Goal: Task Accomplishment & Management: Complete application form

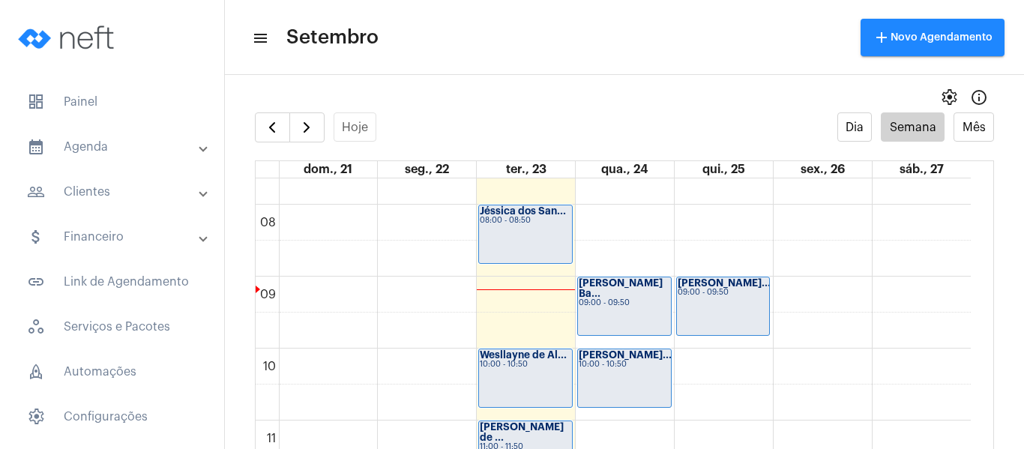
scroll to position [582, 0]
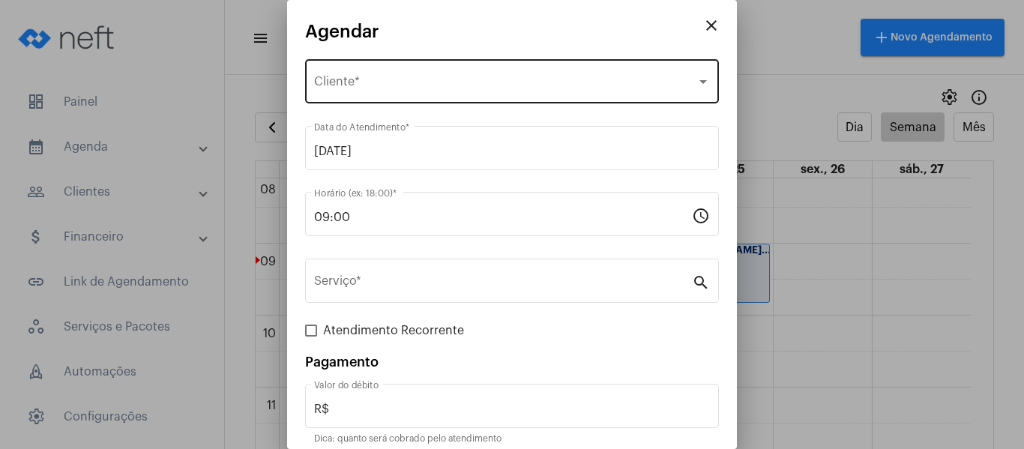
click at [352, 88] on span "Selecione o Cliente" at bounding box center [505, 84] width 382 height 13
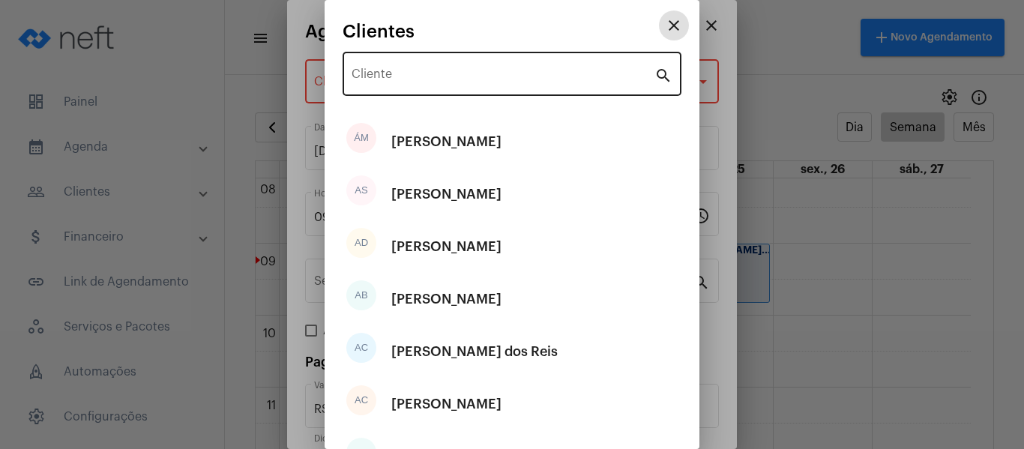
click at [369, 74] on input "Cliente" at bounding box center [502, 76] width 303 height 13
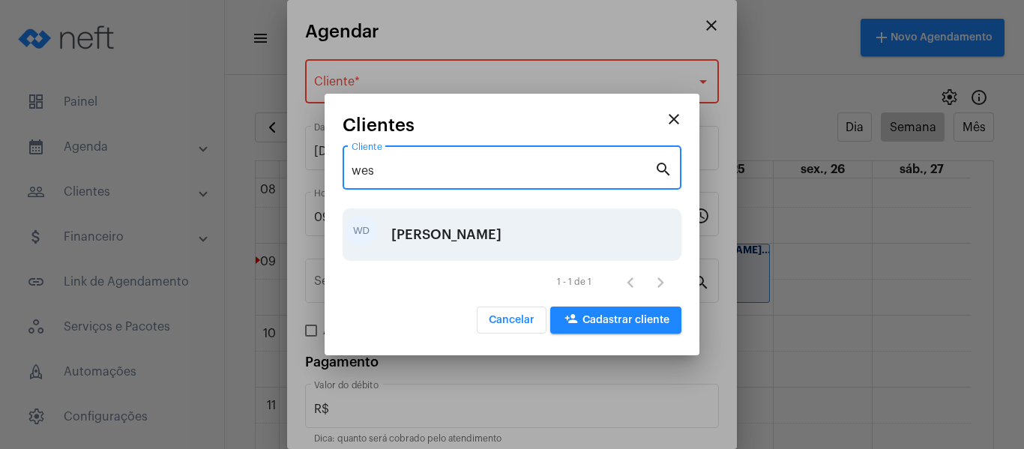
type input "wes"
click at [468, 216] on div "[PERSON_NAME]" at bounding box center [446, 234] width 110 height 45
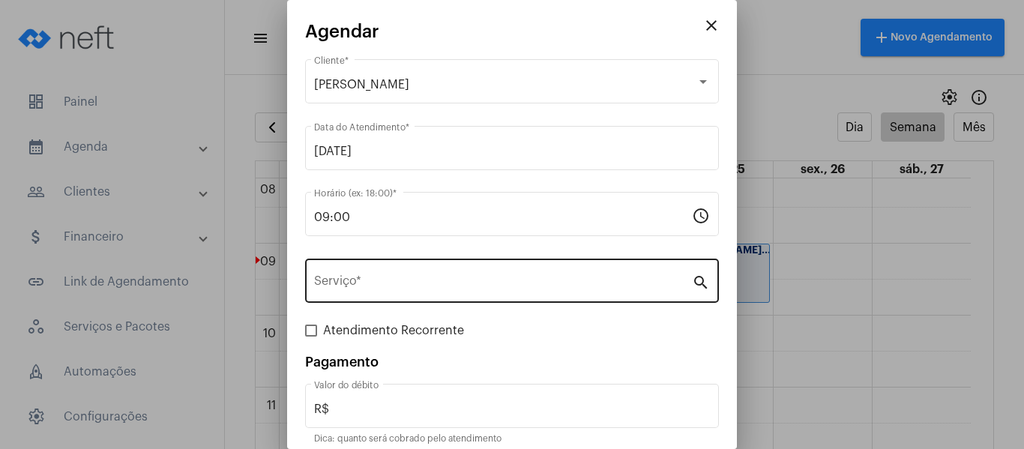
click at [373, 296] on div "Serviço *" at bounding box center [503, 279] width 378 height 47
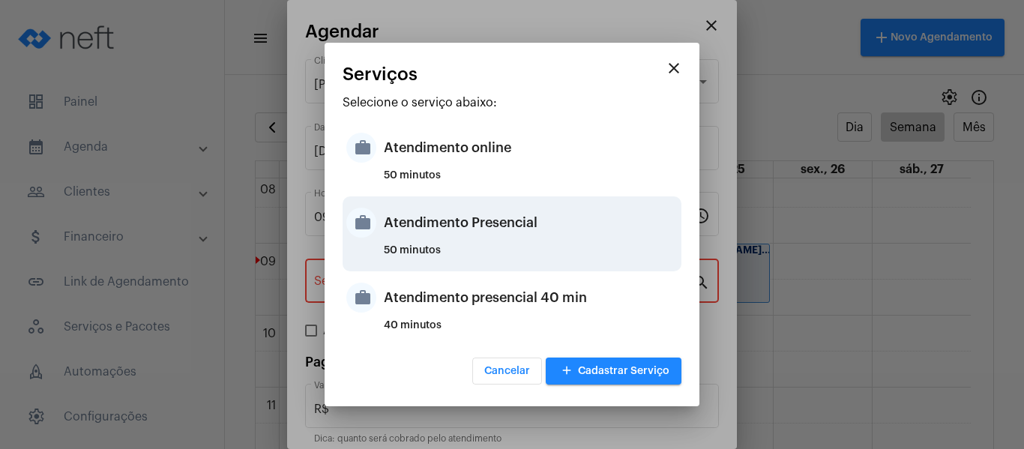
click at [414, 229] on div "Atendimento Presencial" at bounding box center [531, 222] width 294 height 45
type input "Atendimento Presencial"
type input "R$ 0"
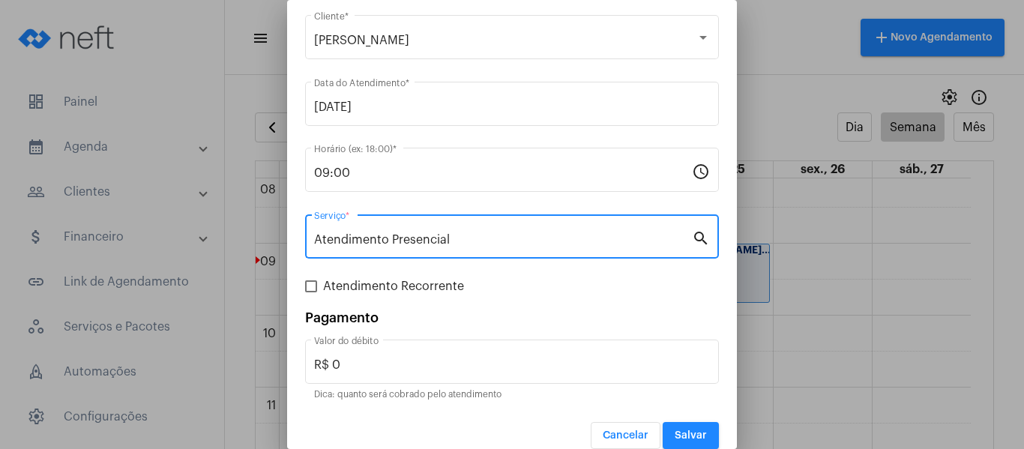
scroll to position [62, 0]
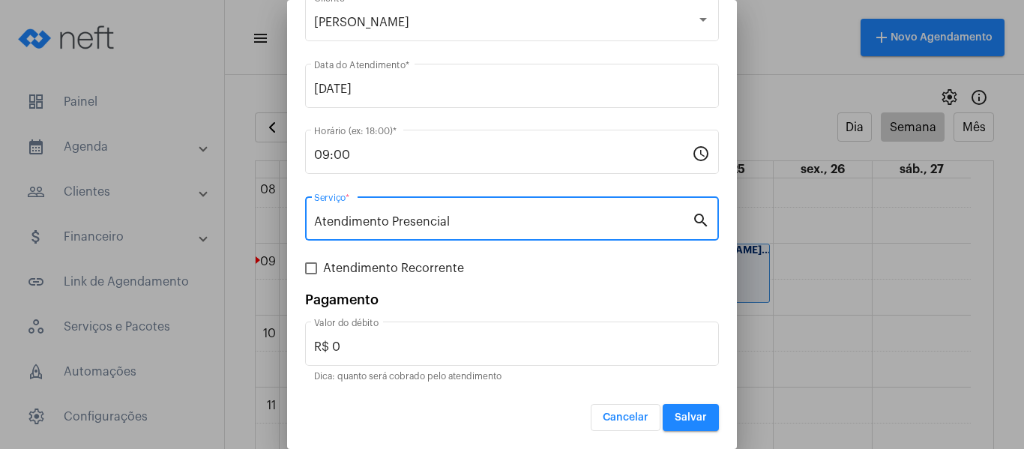
click at [675, 414] on span "Salvar" at bounding box center [691, 417] width 32 height 10
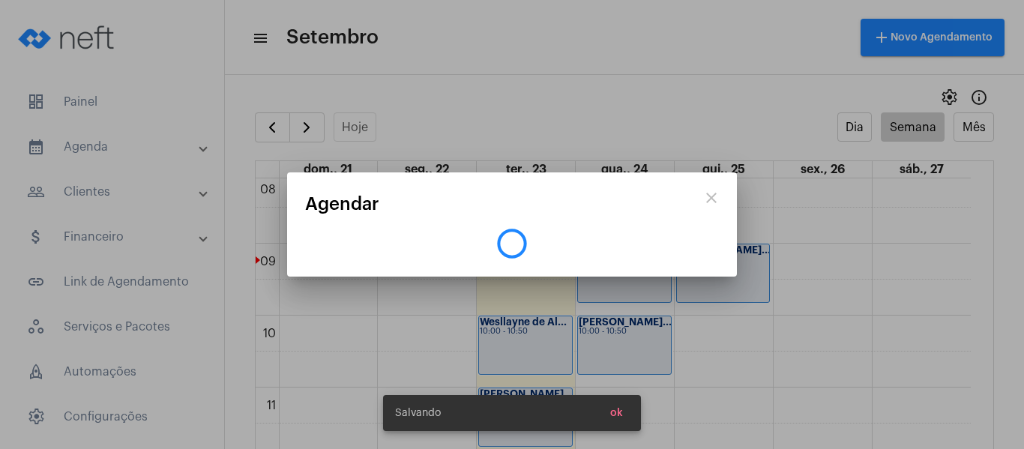
scroll to position [0, 0]
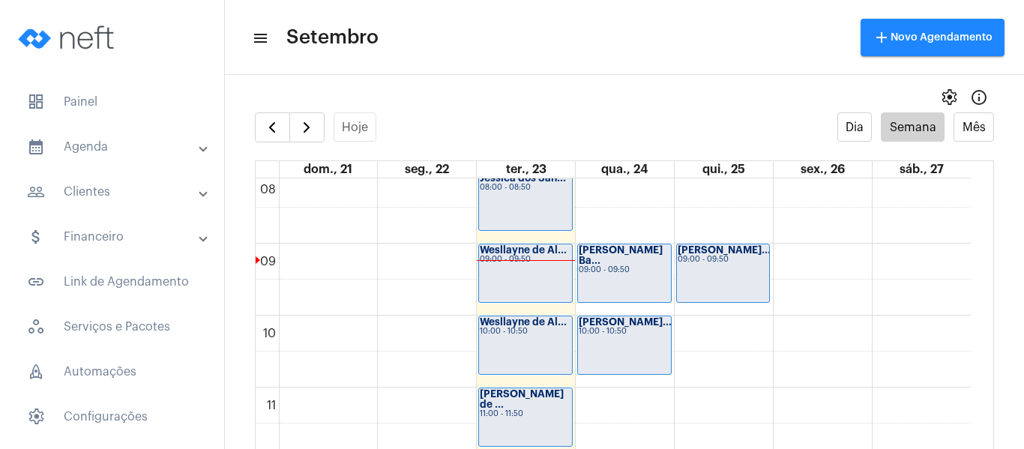
click at [515, 342] on div "Wesllayne de Al... 10:00 - 10:50" at bounding box center [525, 345] width 93 height 58
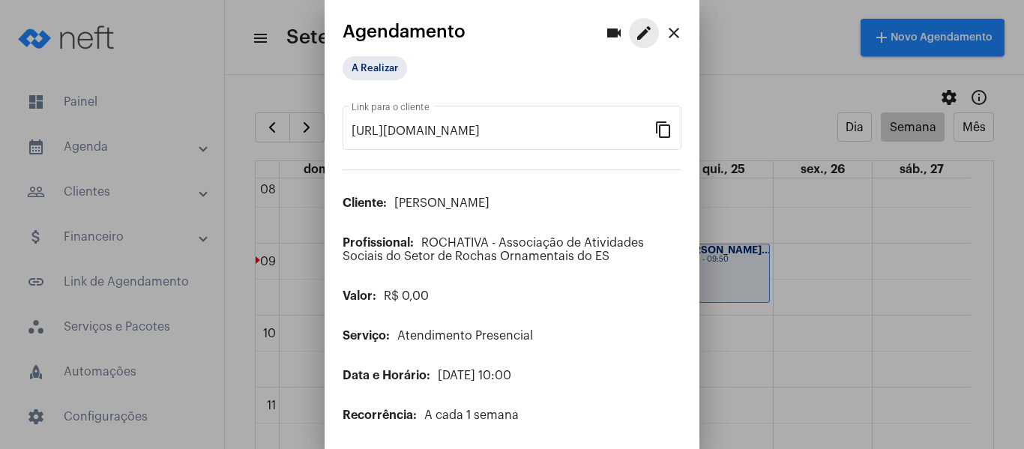
click at [636, 37] on mat-icon "edit" at bounding box center [644, 33] width 18 height 18
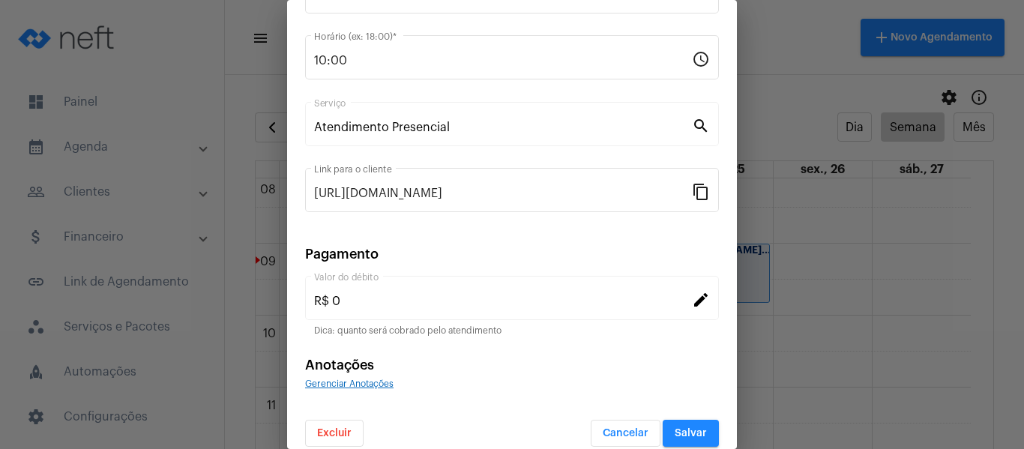
scroll to position [196, 0]
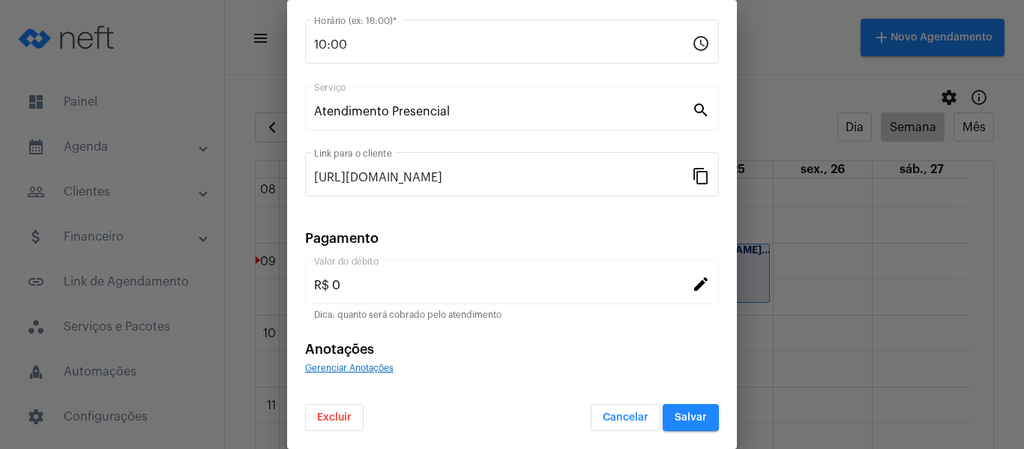
click at [349, 411] on button "Excluir" at bounding box center [334, 417] width 58 height 27
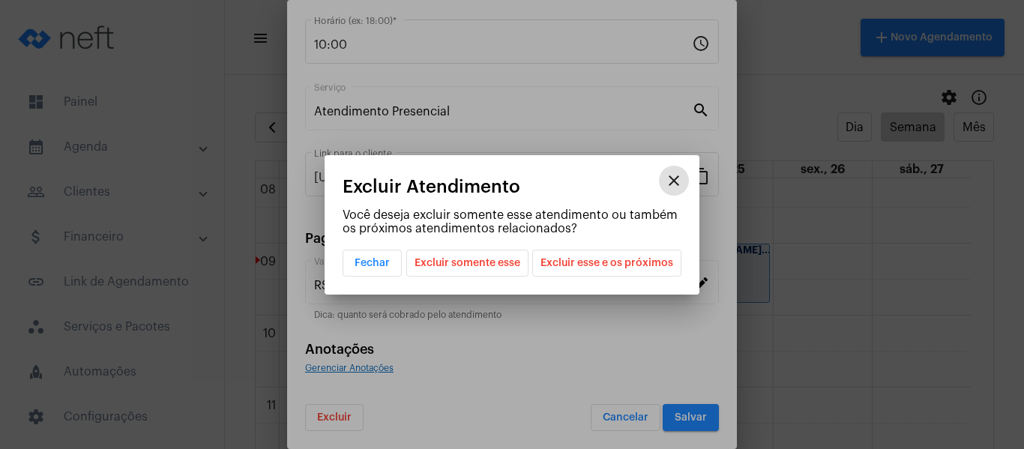
click at [575, 260] on span "Excluir esse e os próximos" at bounding box center [606, 262] width 133 height 25
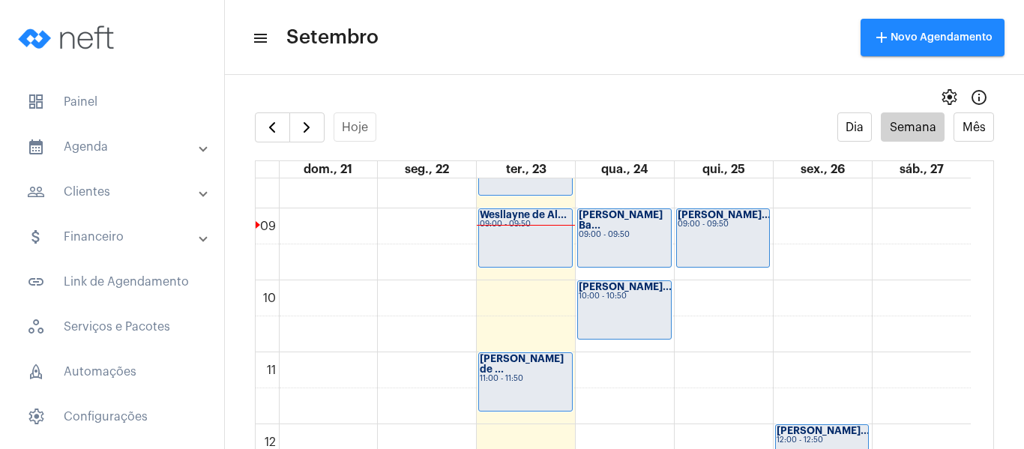
scroll to position [582, 0]
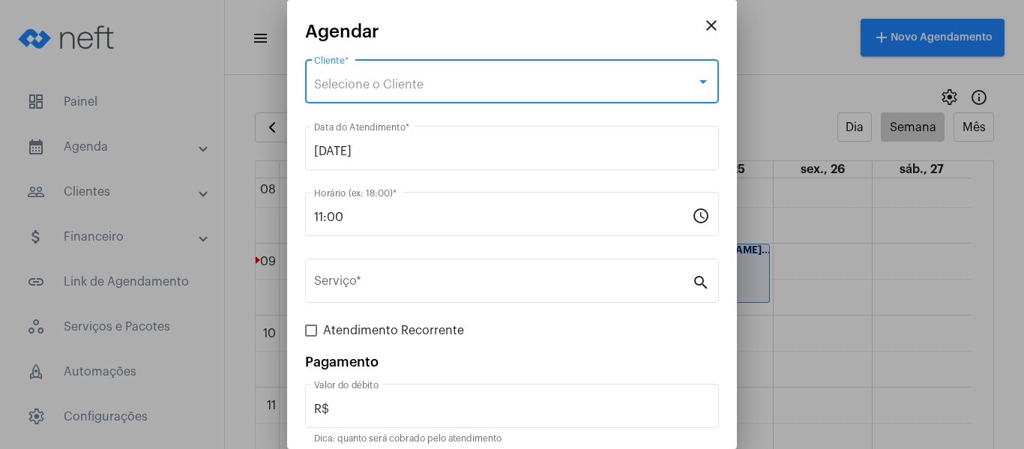
click at [346, 85] on span "Selecione o Cliente" at bounding box center [368, 85] width 109 height 12
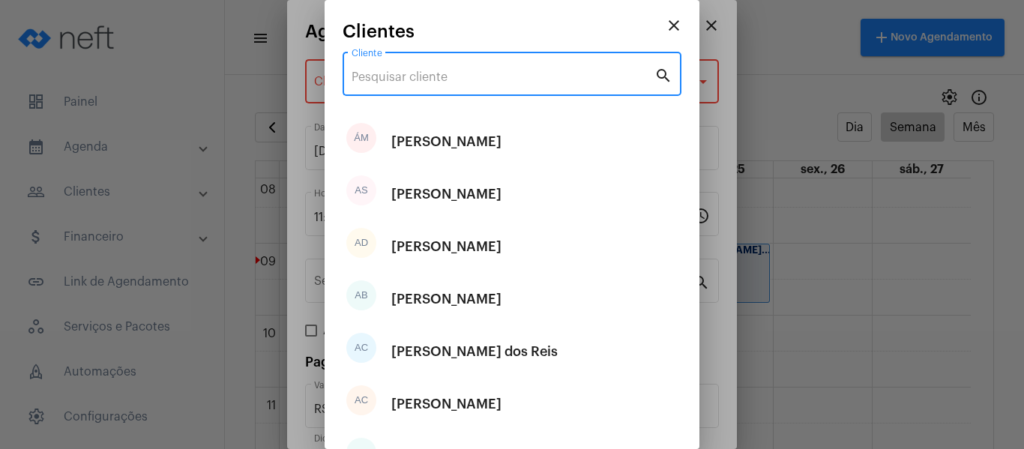
click at [354, 81] on input "Cliente" at bounding box center [502, 76] width 303 height 13
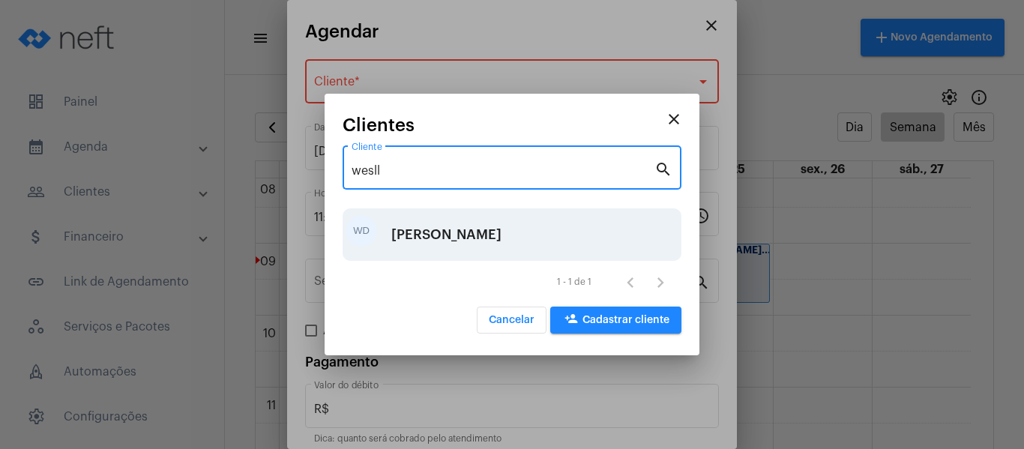
type input "wesll"
click at [427, 254] on div "[PERSON_NAME]" at bounding box center [446, 234] width 110 height 45
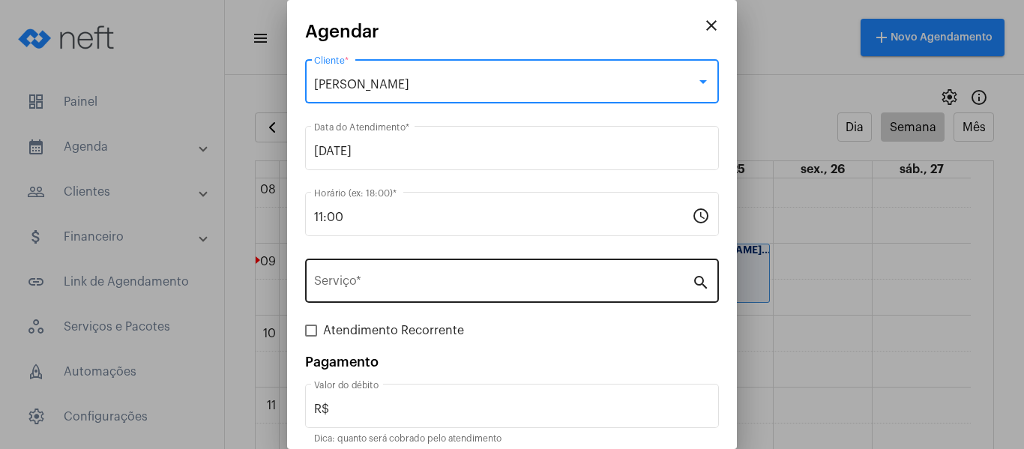
click at [400, 284] on input "Serviço *" at bounding box center [503, 283] width 378 height 13
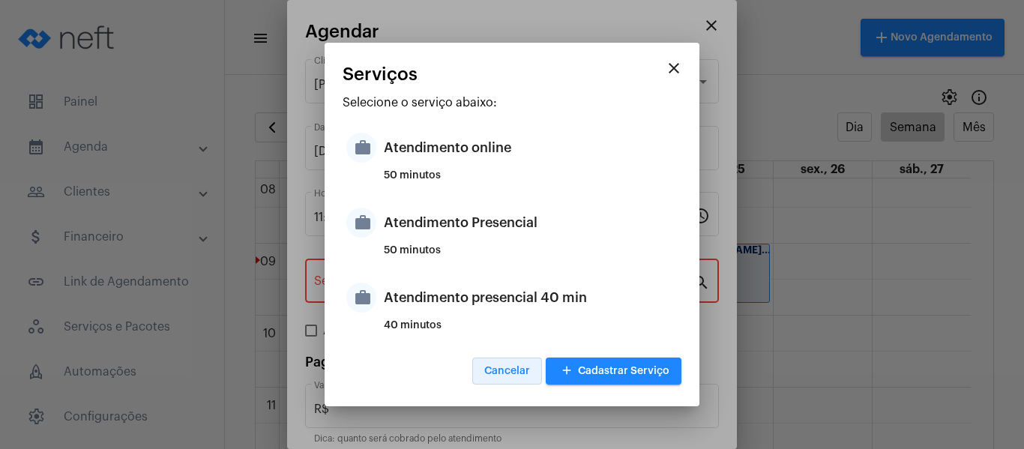
click at [483, 369] on button "Cancelar" at bounding box center [507, 370] width 70 height 27
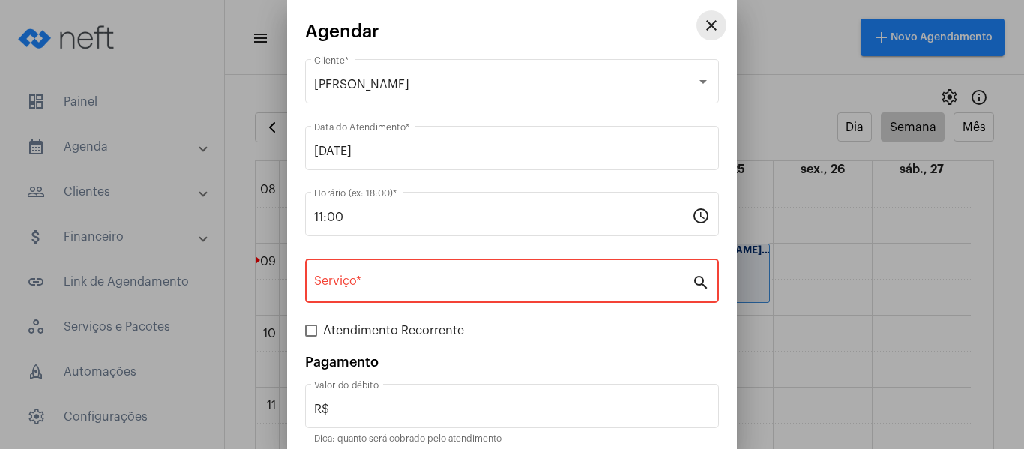
click at [702, 32] on mat-icon "close" at bounding box center [711, 25] width 18 height 18
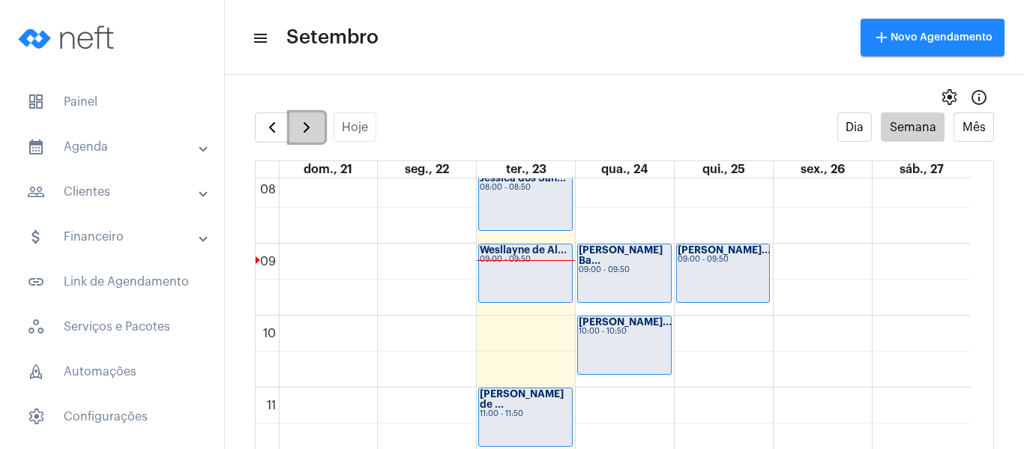
click at [320, 136] on button "button" at bounding box center [306, 127] width 35 height 30
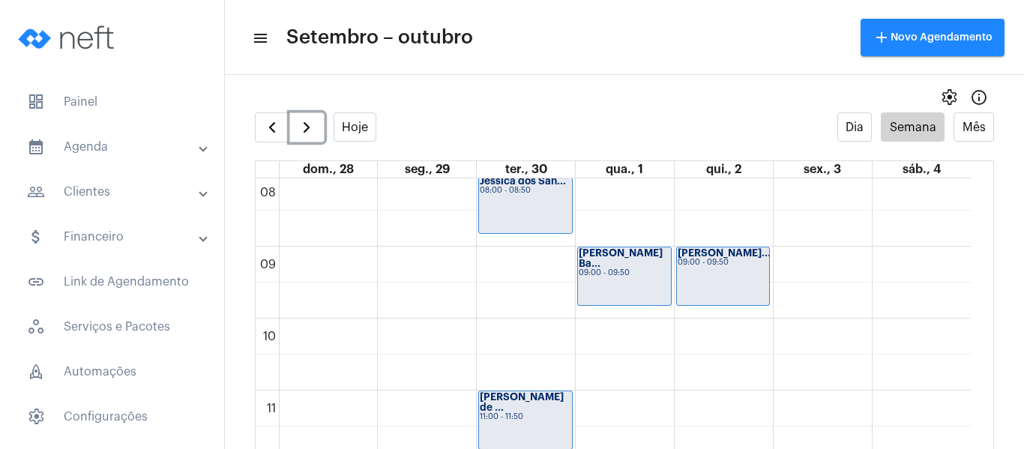
scroll to position [582, 0]
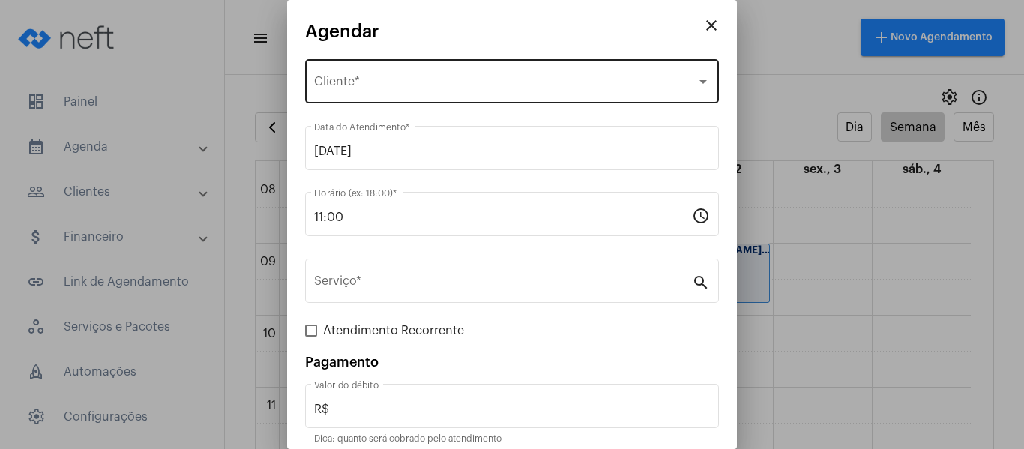
click at [367, 94] on div "Selecione o Cliente Cliente *" at bounding box center [512, 79] width 396 height 47
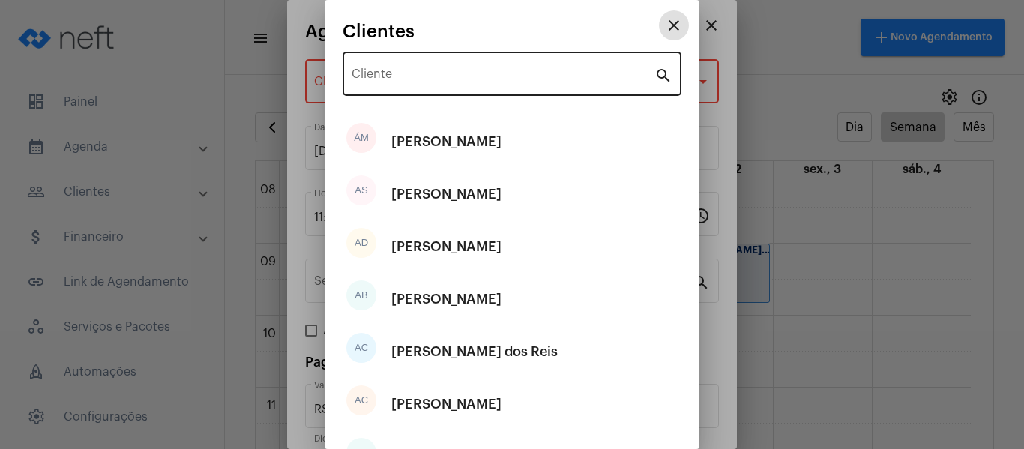
click at [375, 84] on div "Cliente" at bounding box center [502, 72] width 303 height 47
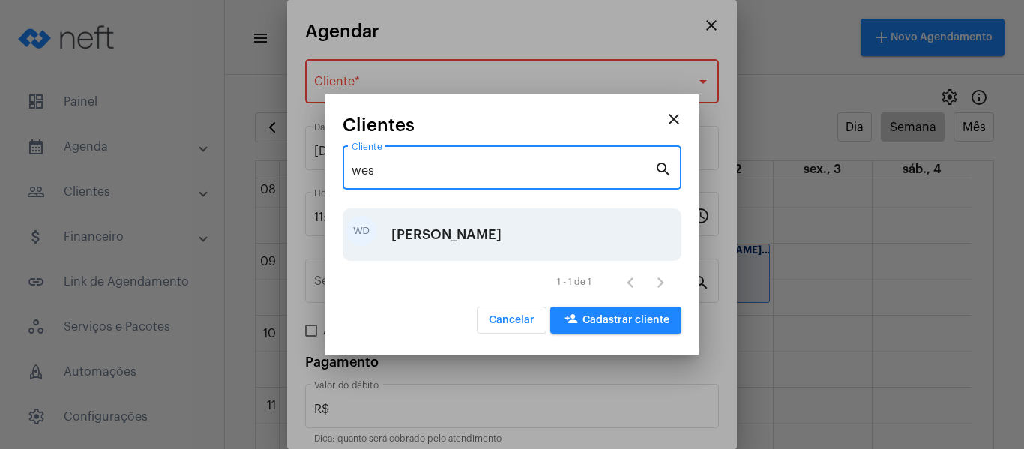
type input "wes"
click at [429, 229] on div "[PERSON_NAME]" at bounding box center [446, 234] width 110 height 45
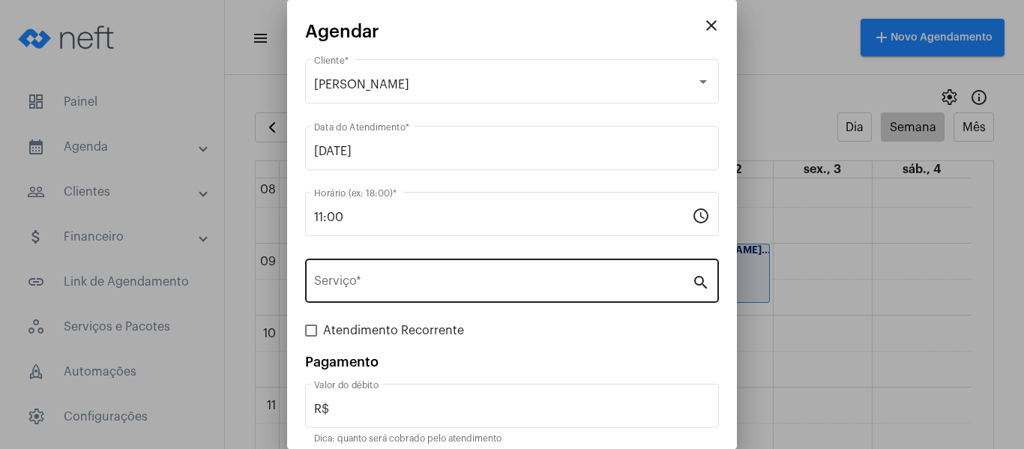
click at [408, 275] on div "Serviço *" at bounding box center [503, 279] width 378 height 47
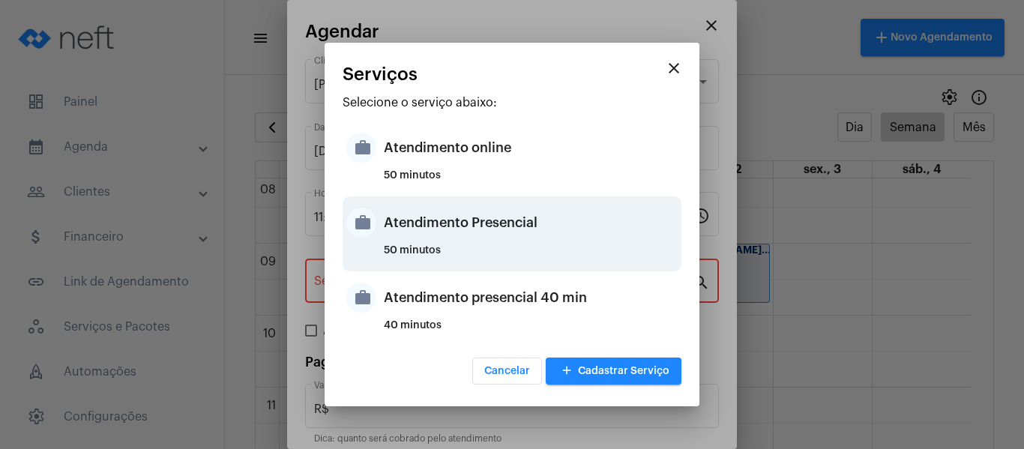
click at [428, 220] on div "Atendimento Presencial" at bounding box center [531, 222] width 294 height 45
type input "Atendimento Presencial"
type input "R$ 0"
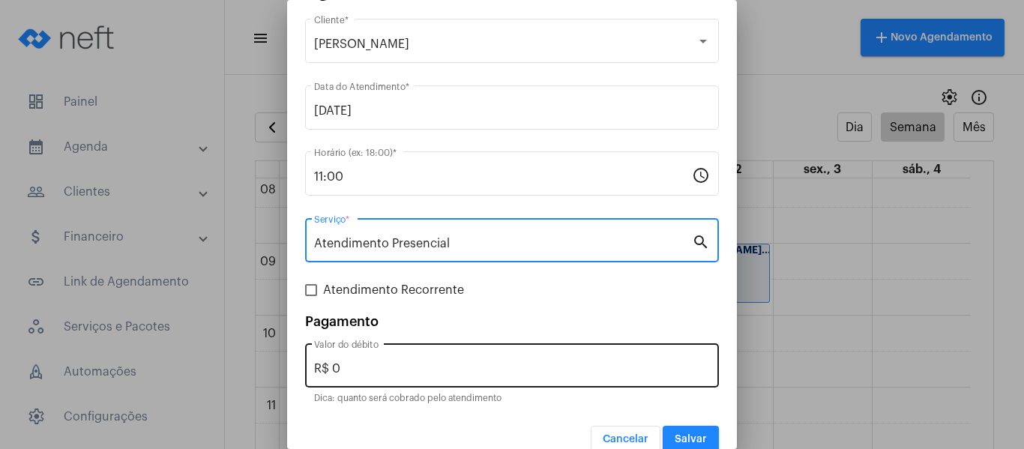
scroll to position [62, 0]
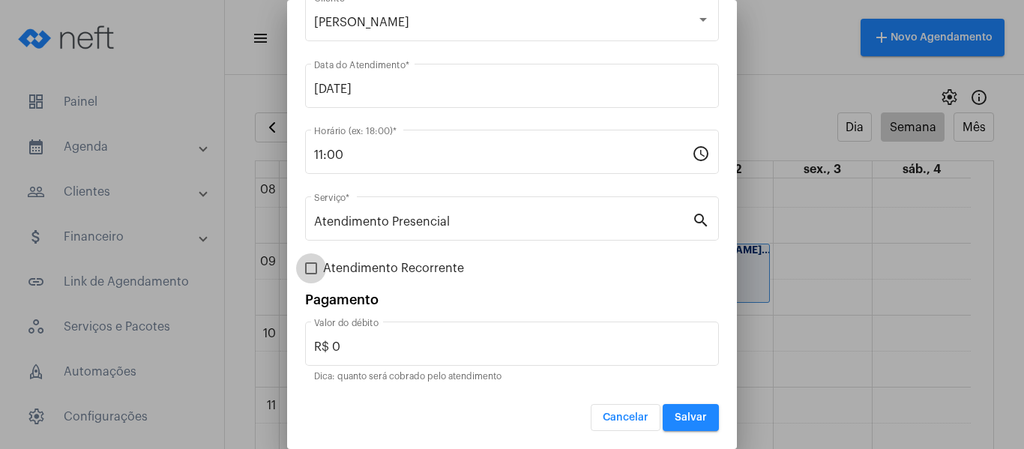
click at [383, 271] on span "Atendimento Recorrente" at bounding box center [393, 268] width 141 height 18
click at [311, 274] on input "Atendimento Recorrente" at bounding box center [310, 274] width 1 height 1
checkbox input "true"
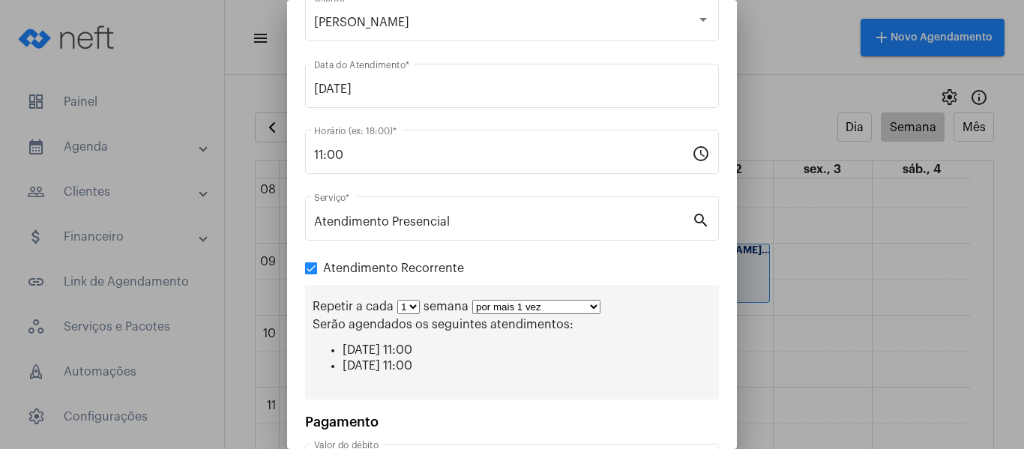
click at [504, 307] on select "por mais 1 vez por mais 2 vezes por mais 3 vezes por mais 4 vezes por mais 5 ve…" at bounding box center [536, 307] width 128 height 14
select select "3: 4"
click at [472, 300] on select "por mais 1 vez por mais 2 vezes por mais 3 vezes por mais 4 vezes por mais 5 ve…" at bounding box center [536, 307] width 128 height 14
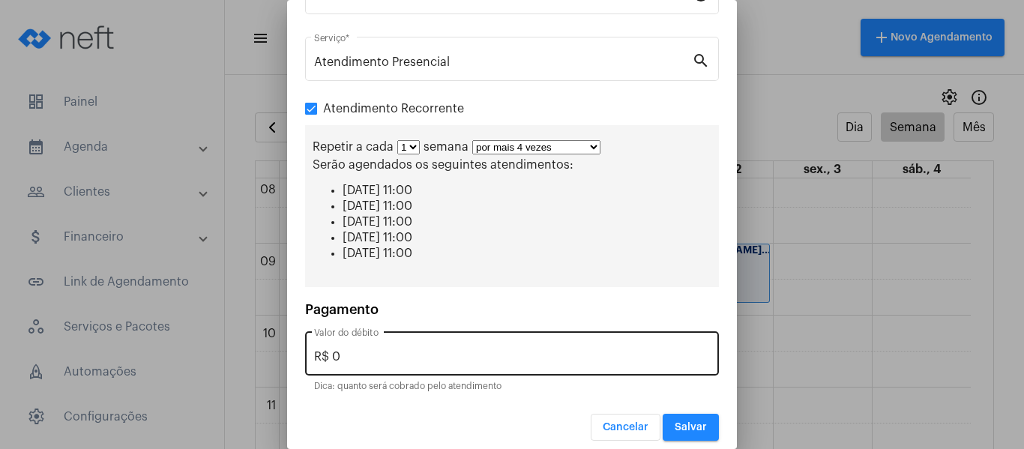
scroll to position [232, 0]
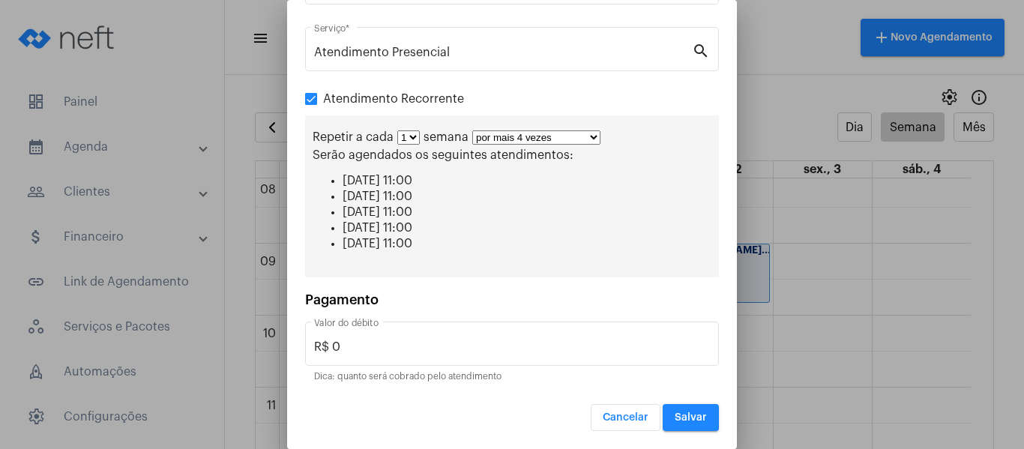
click at [685, 428] on button "Salvar" at bounding box center [691, 417] width 56 height 27
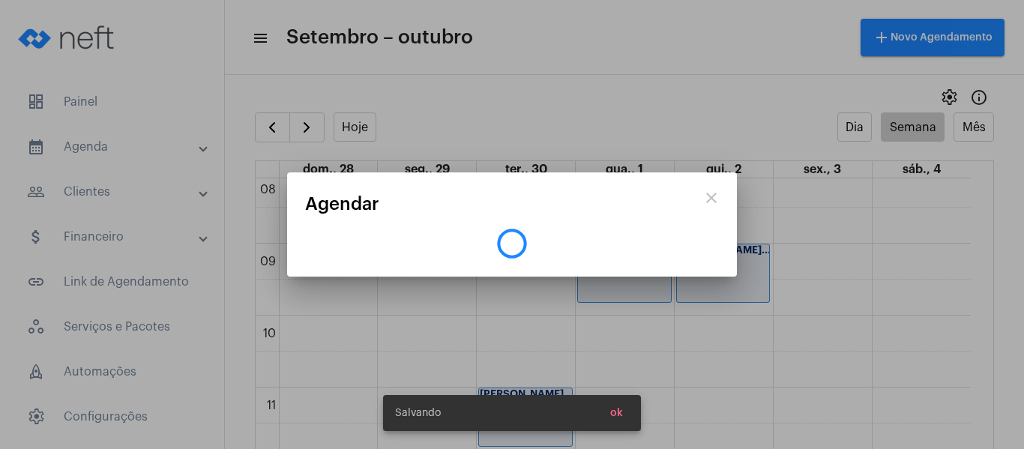
scroll to position [0, 0]
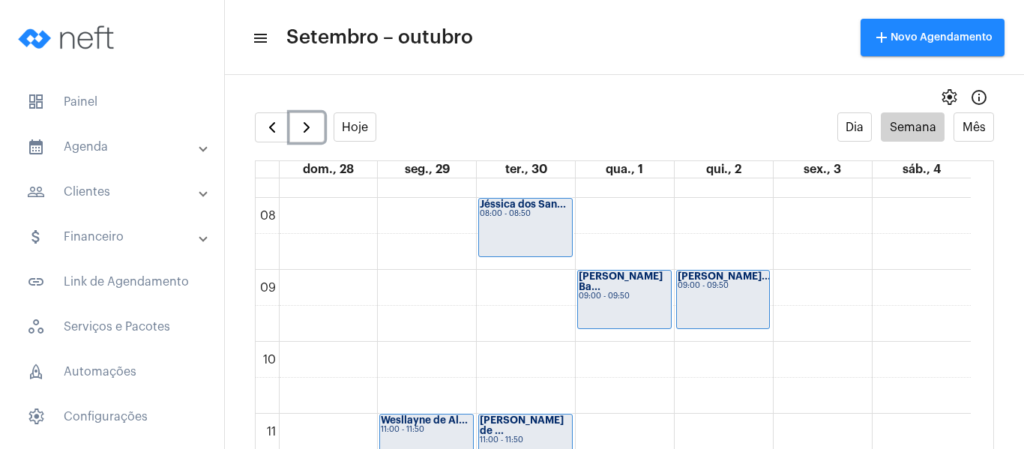
scroll to position [582, 0]
